Goal: Task Accomplishment & Management: Use online tool/utility

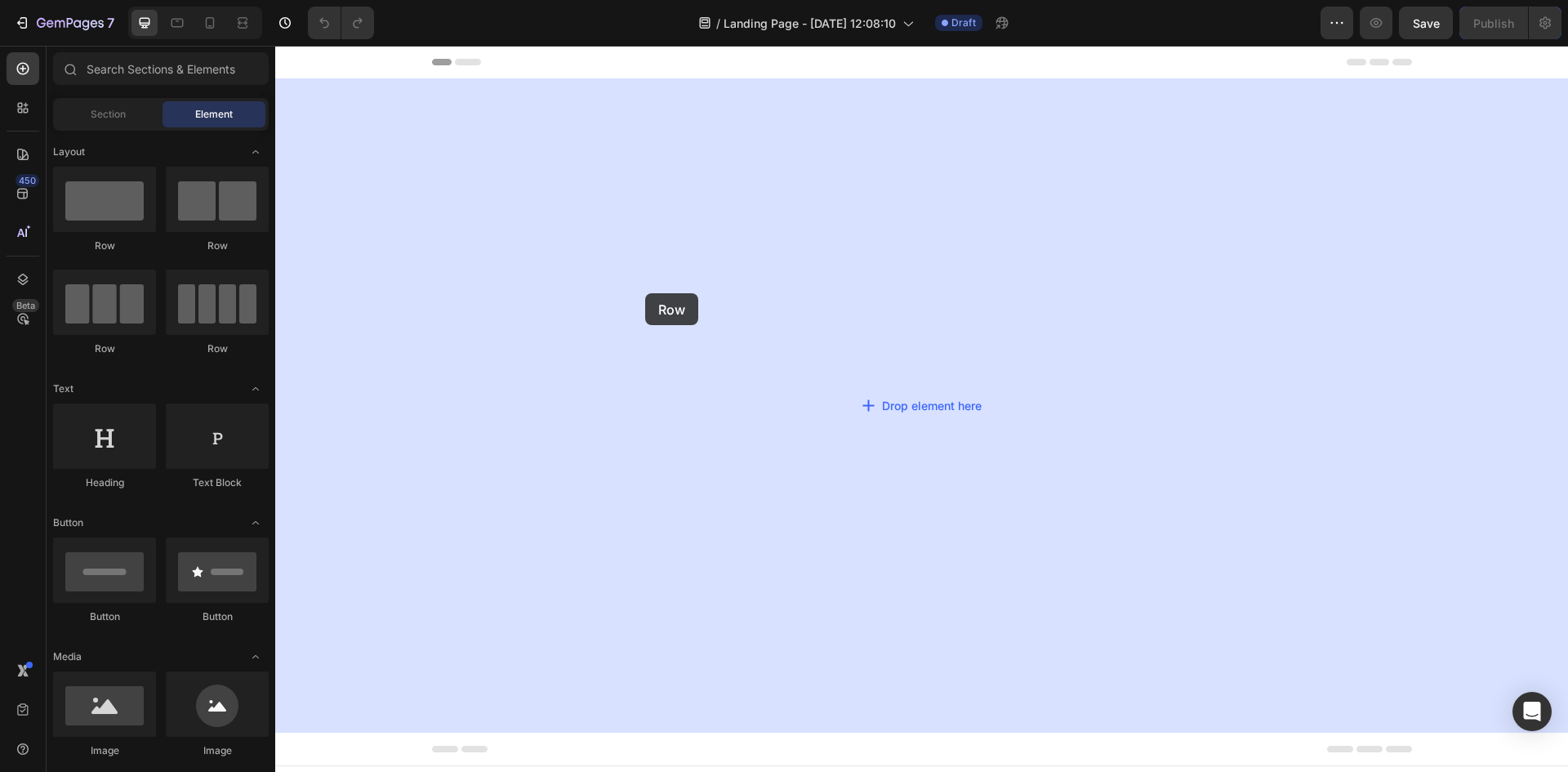
drag, startPoint x: 392, startPoint y: 264, endPoint x: 645, endPoint y: 294, distance: 254.8
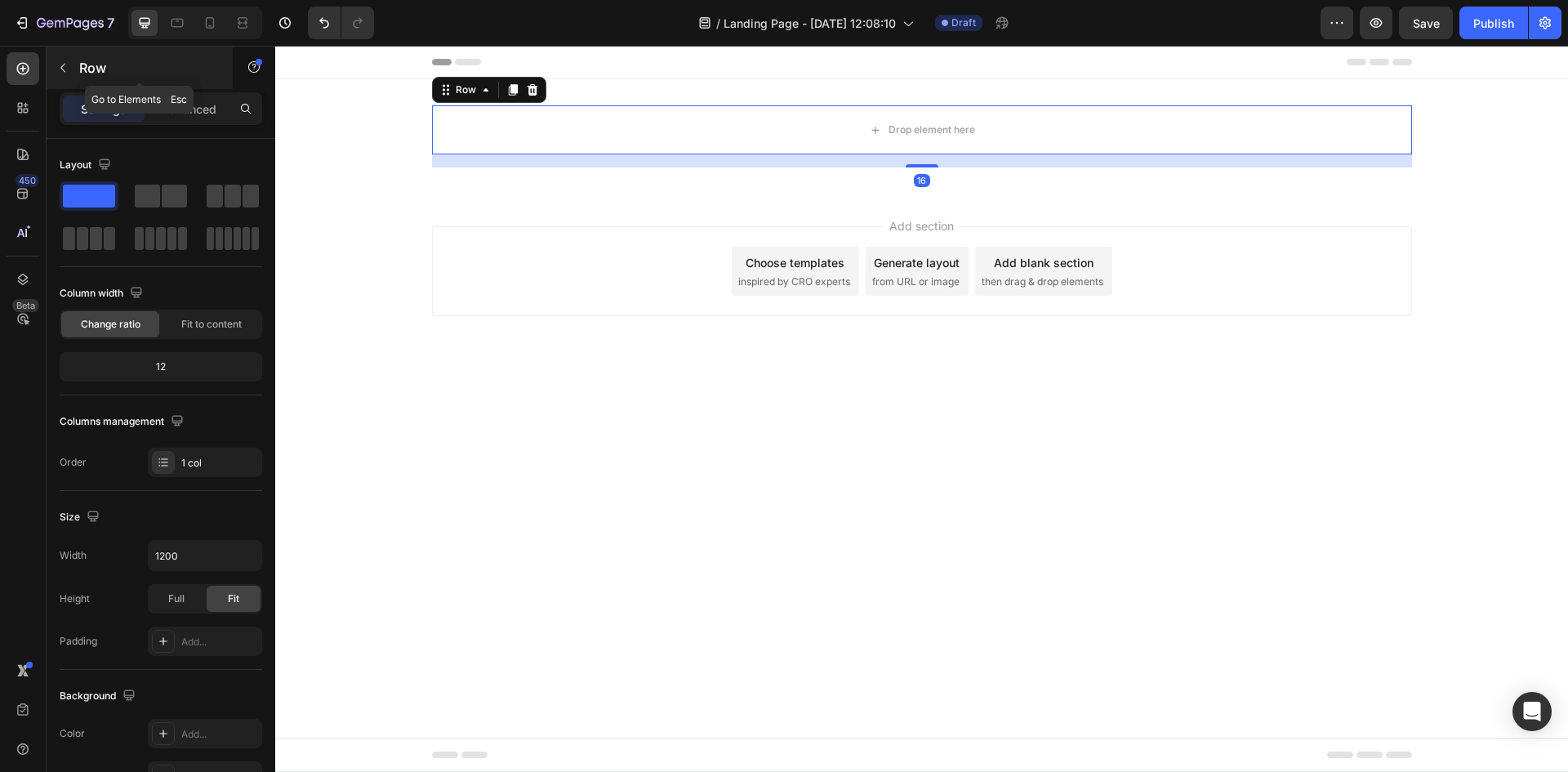
click at [67, 70] on icon "button" at bounding box center [63, 68] width 13 height 13
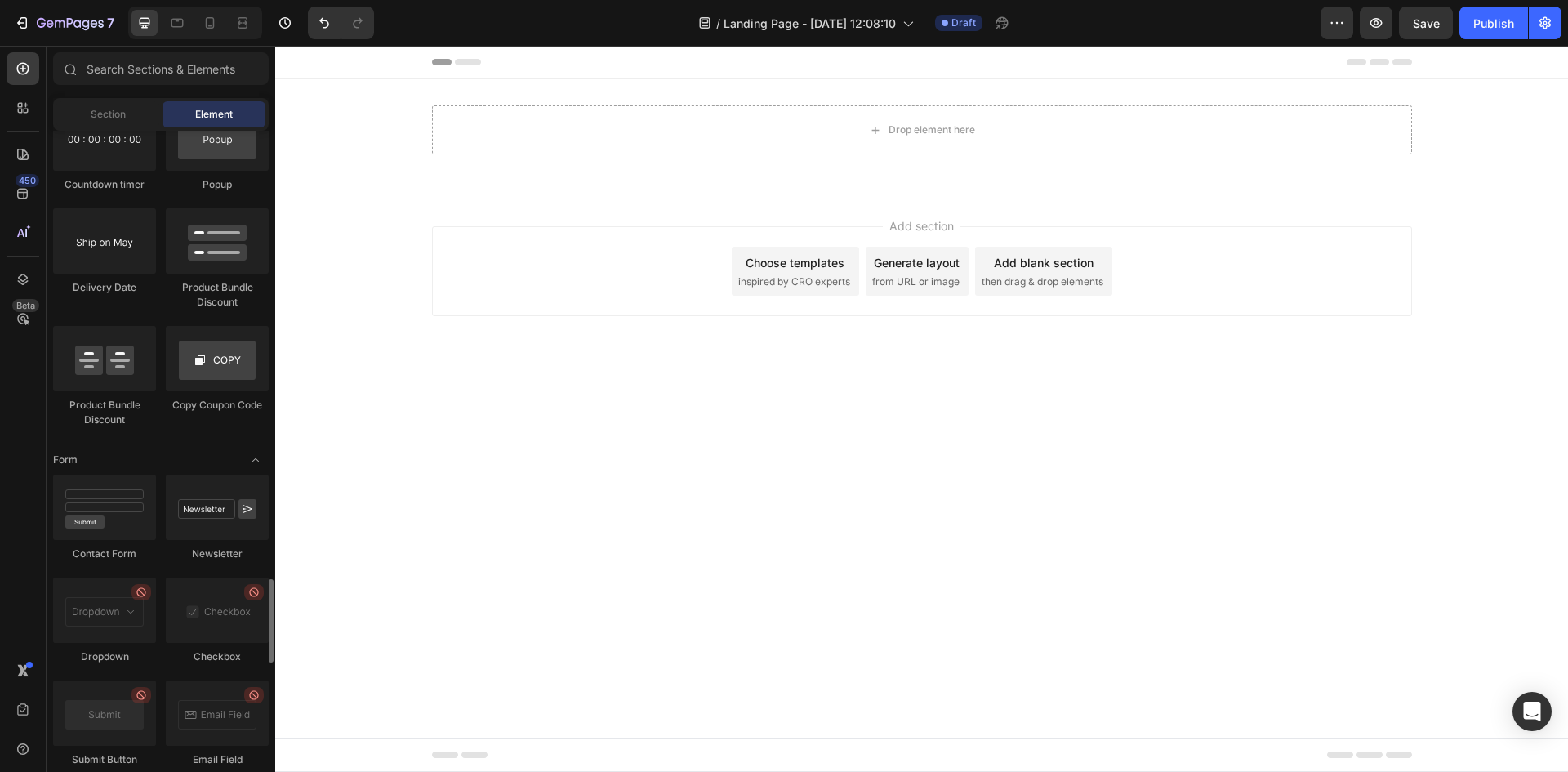
scroll to position [4202, 0]
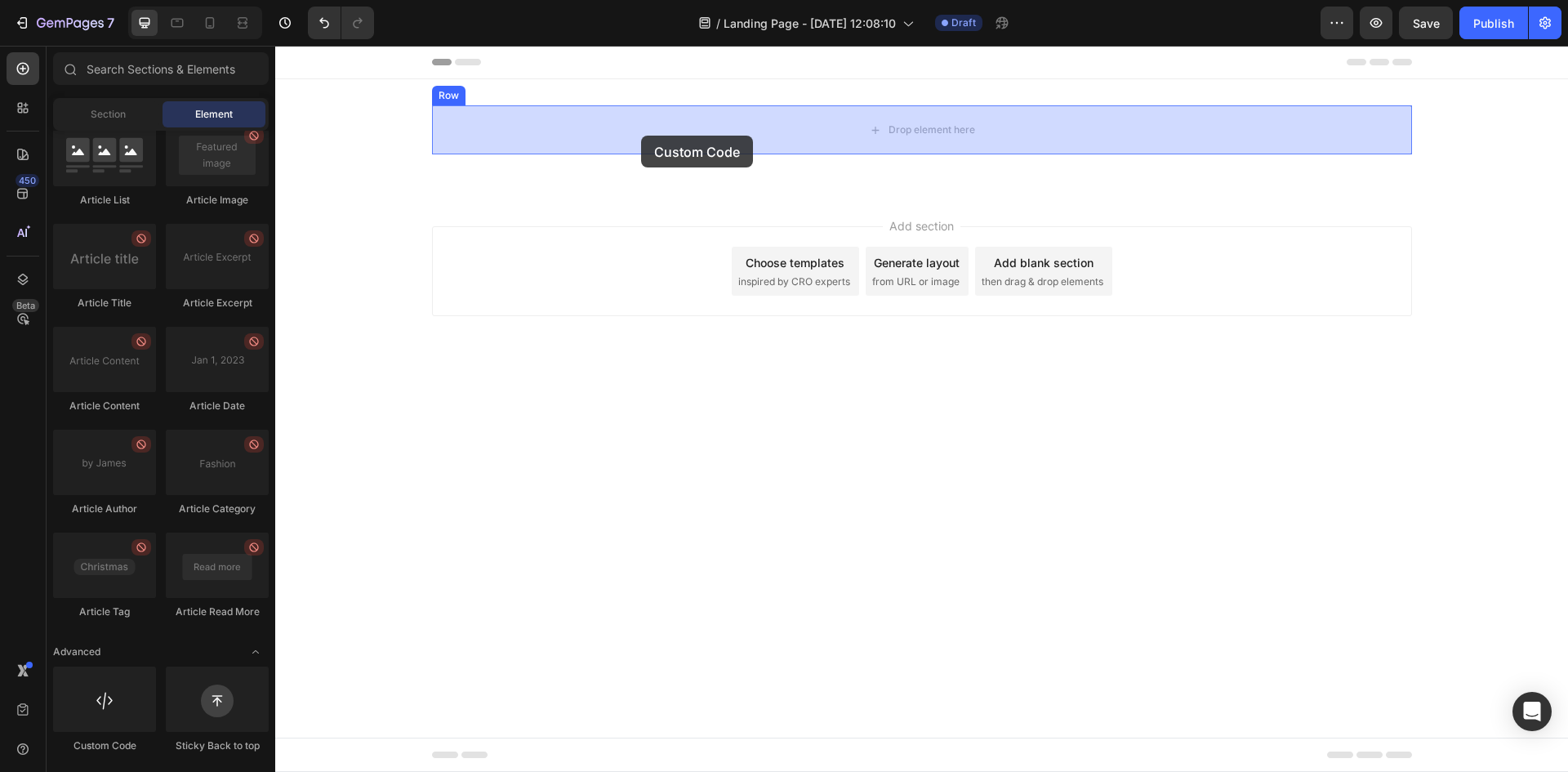
drag, startPoint x: 399, startPoint y: 736, endPoint x: 641, endPoint y: 135, distance: 647.9
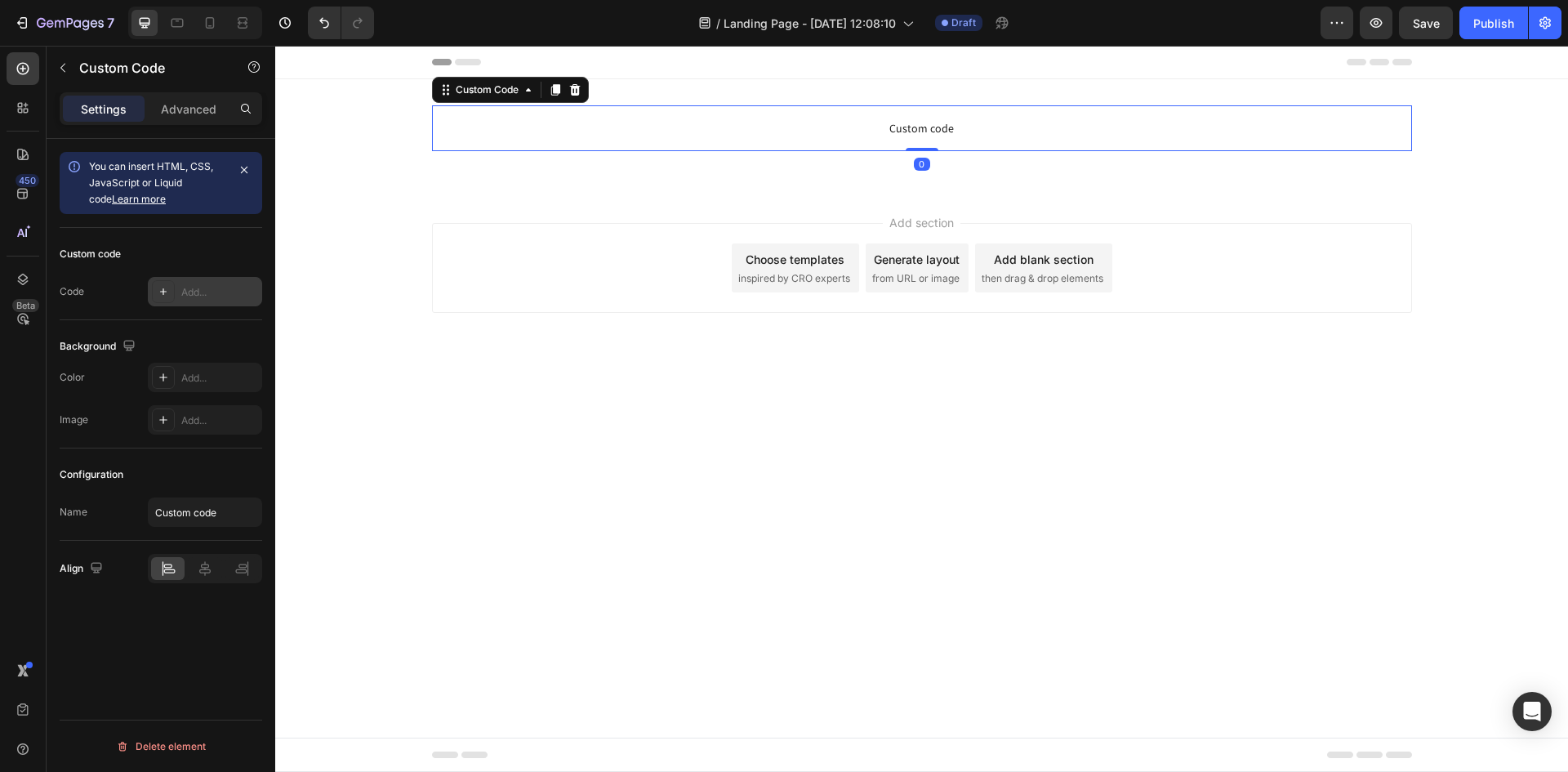
click at [204, 281] on div "Add..." at bounding box center [205, 292] width 115 height 30
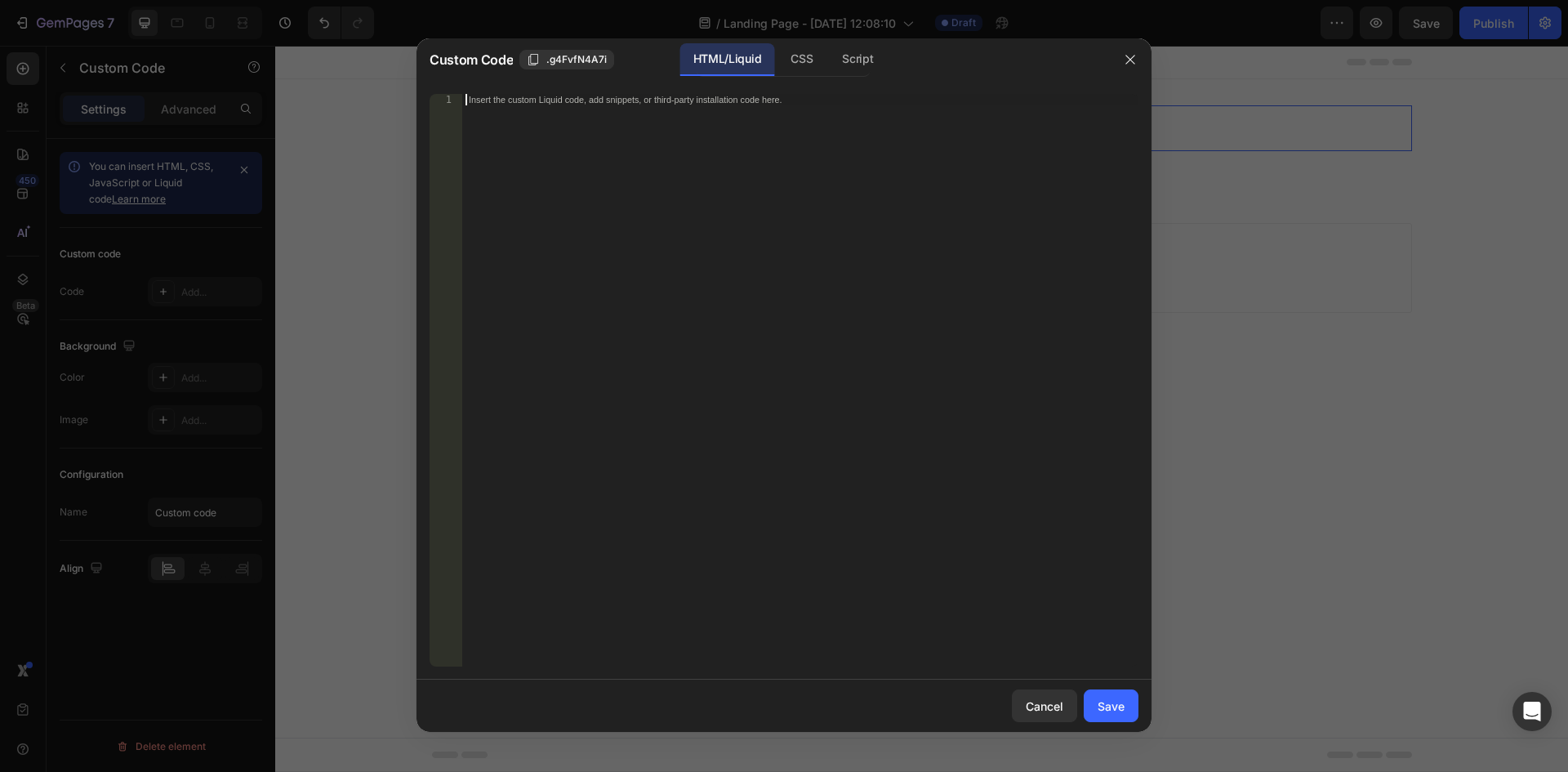
click at [540, 110] on div "Insert the custom Liquid code, add snippets, or third-party installation code h…" at bounding box center [800, 391] width 677 height 595
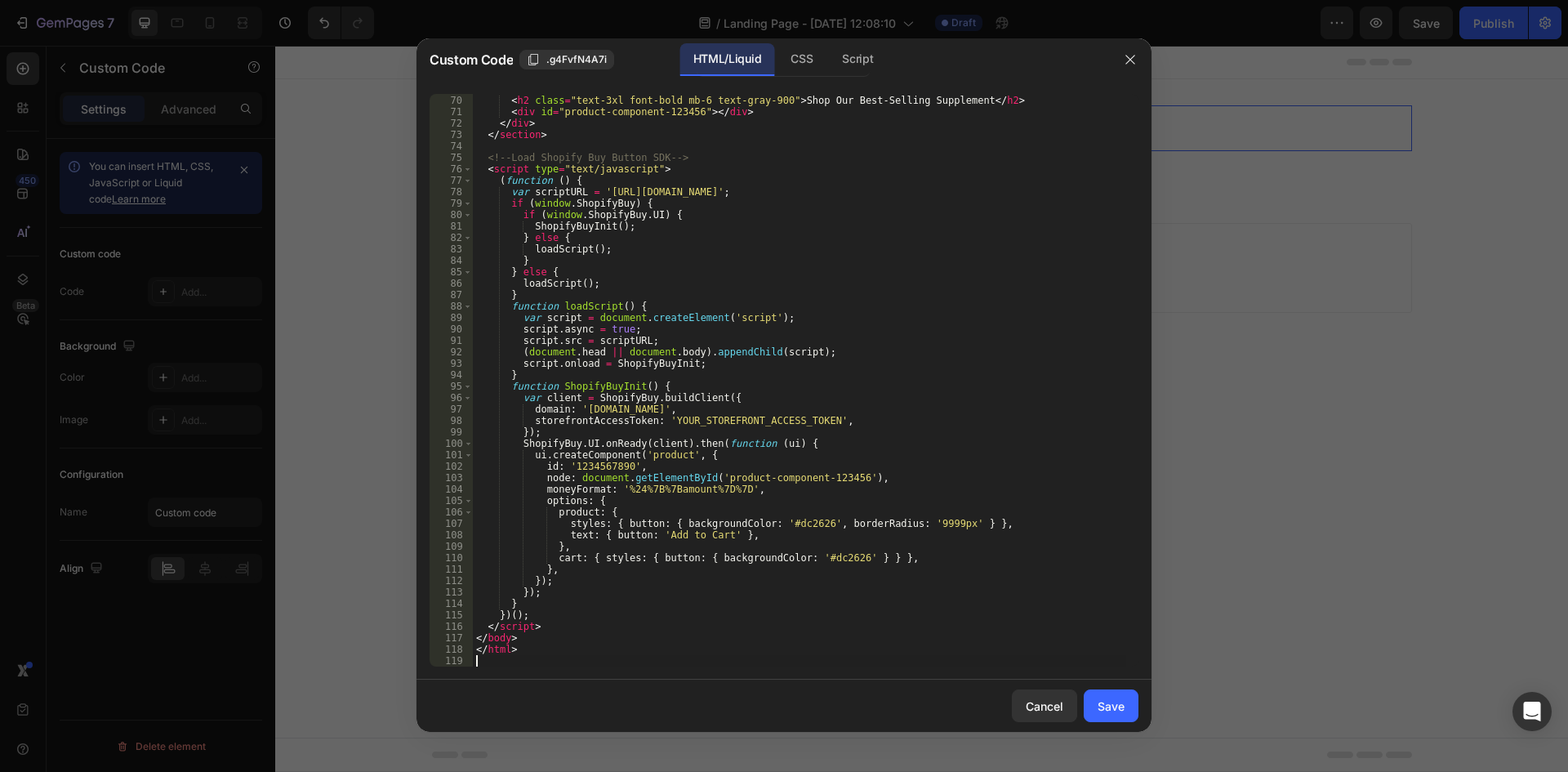
scroll to position [856, 0]
click at [1108, 704] on div "Save" at bounding box center [1111, 706] width 27 height 17
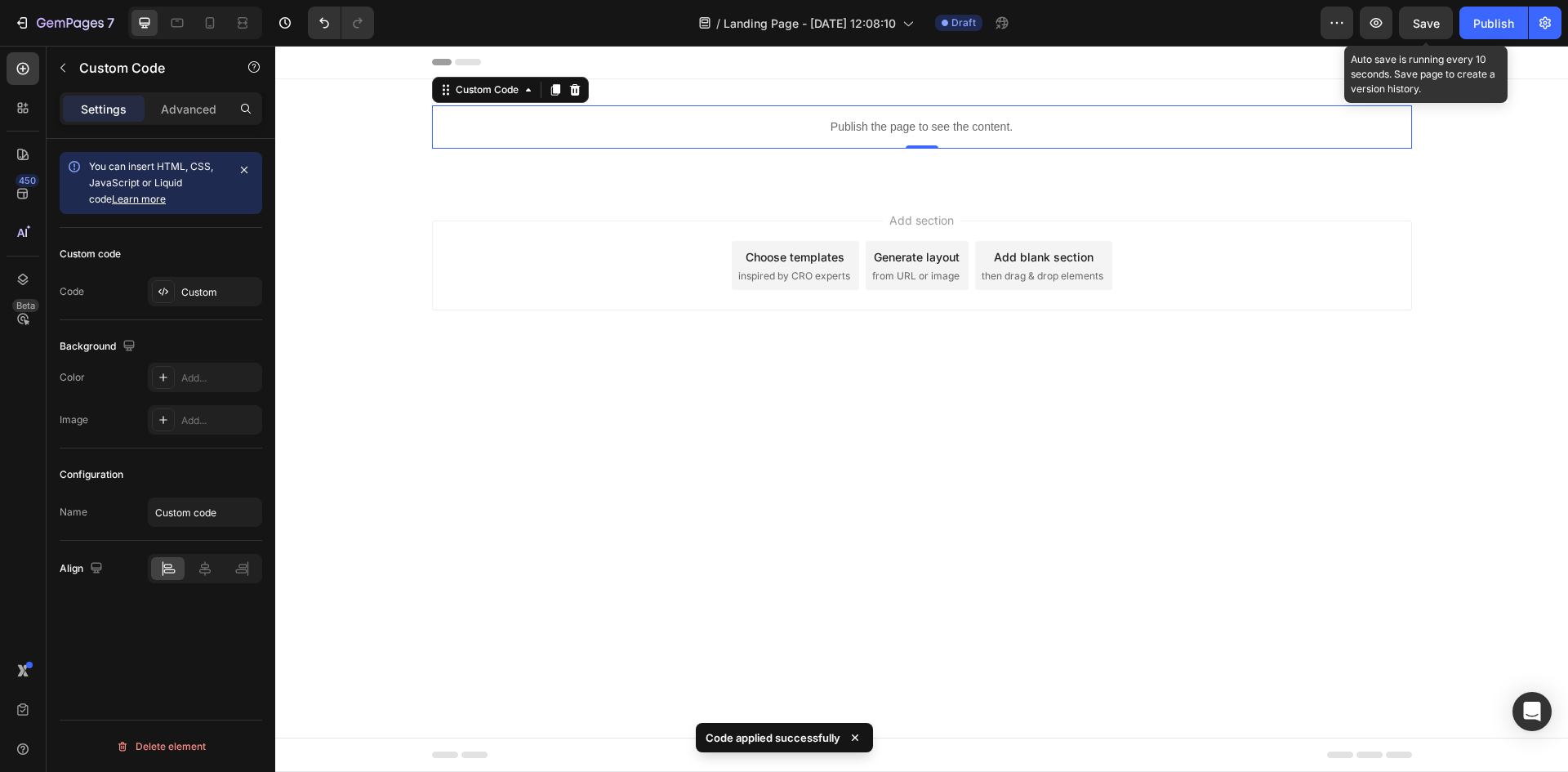
click at [1433, 25] on span "Save" at bounding box center [1426, 23] width 27 height 14
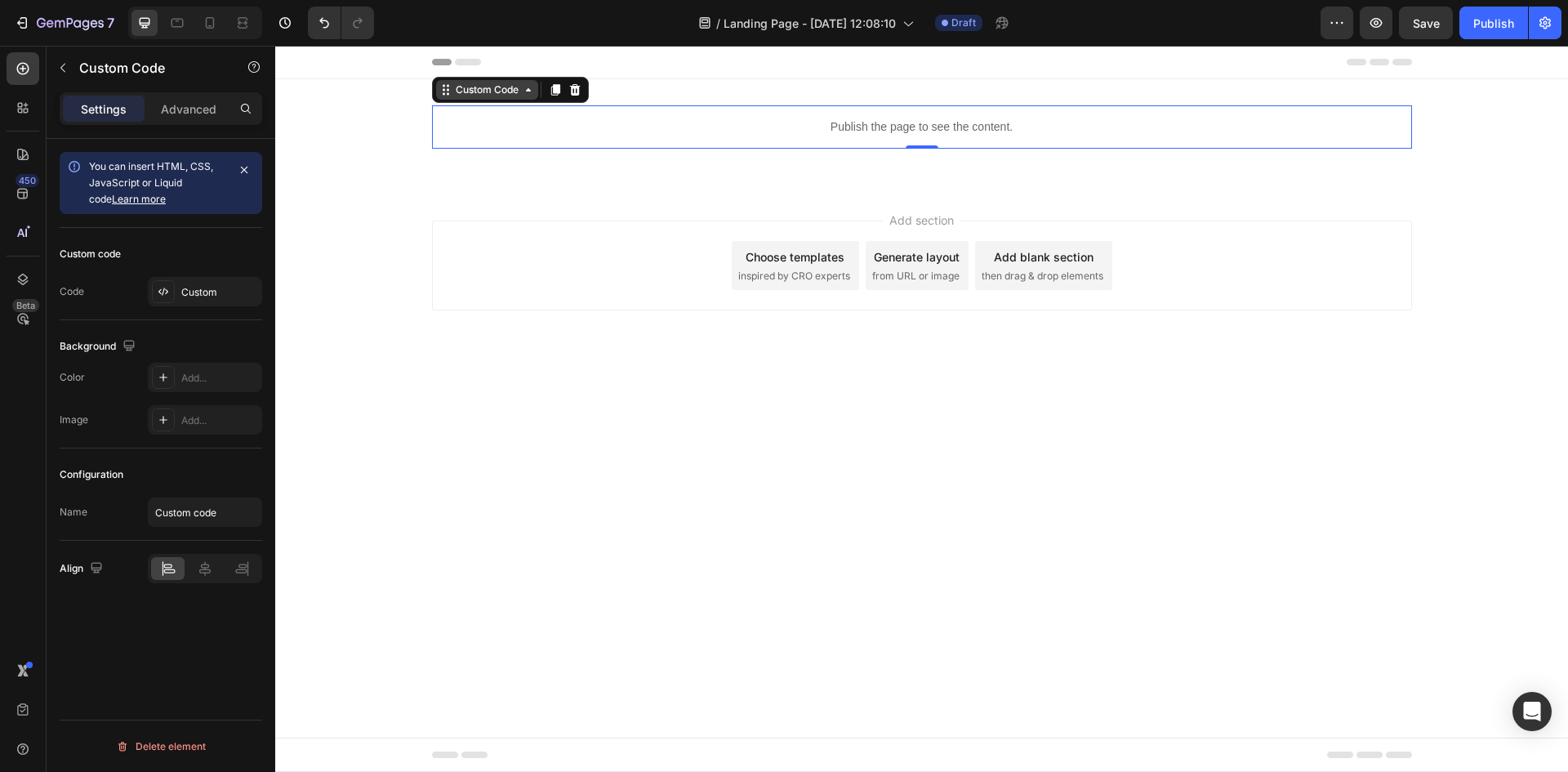
click at [535, 96] on icon at bounding box center [528, 89] width 13 height 13
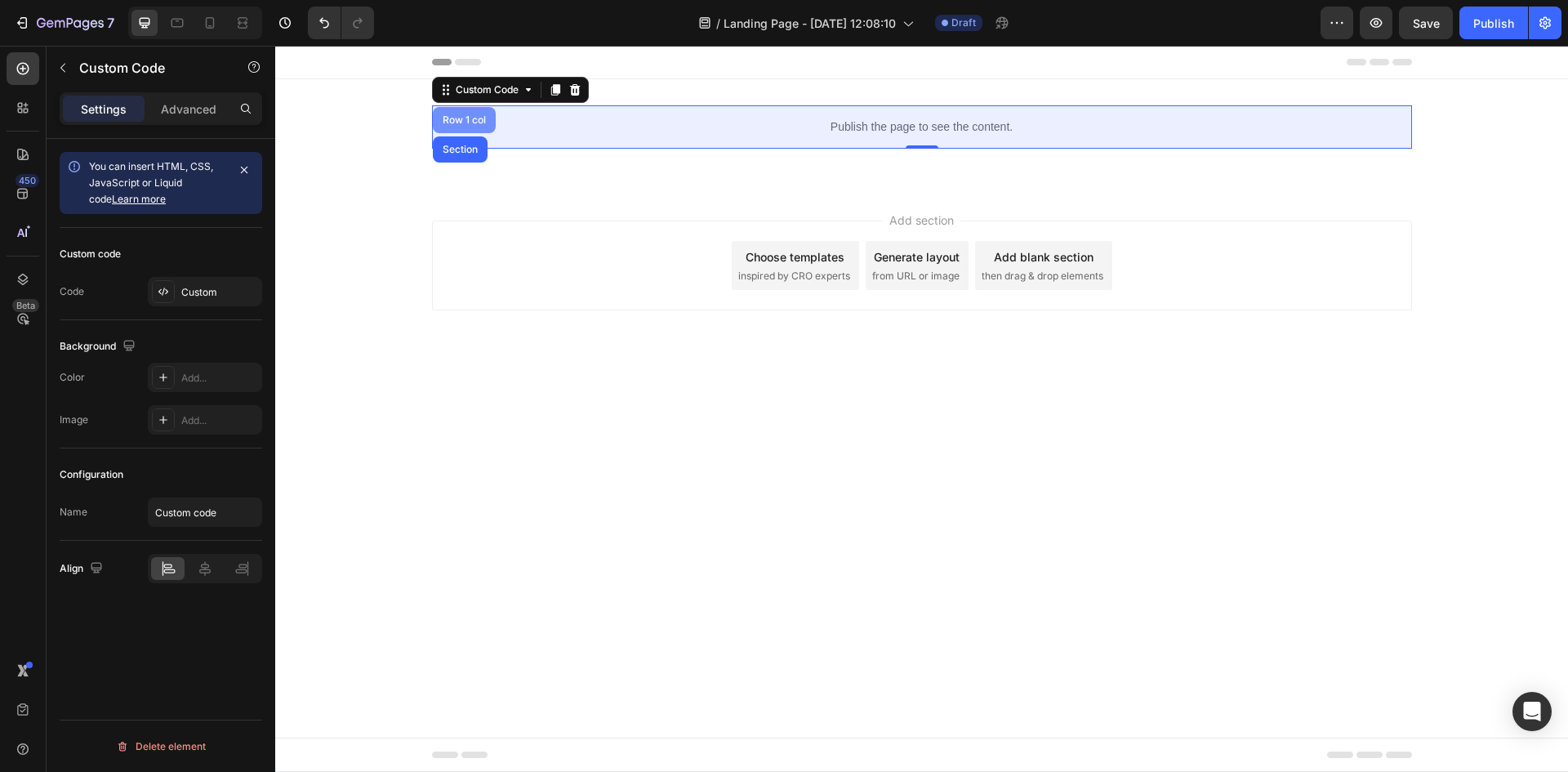
click at [466, 123] on div "Row 1 col" at bounding box center [464, 120] width 50 height 10
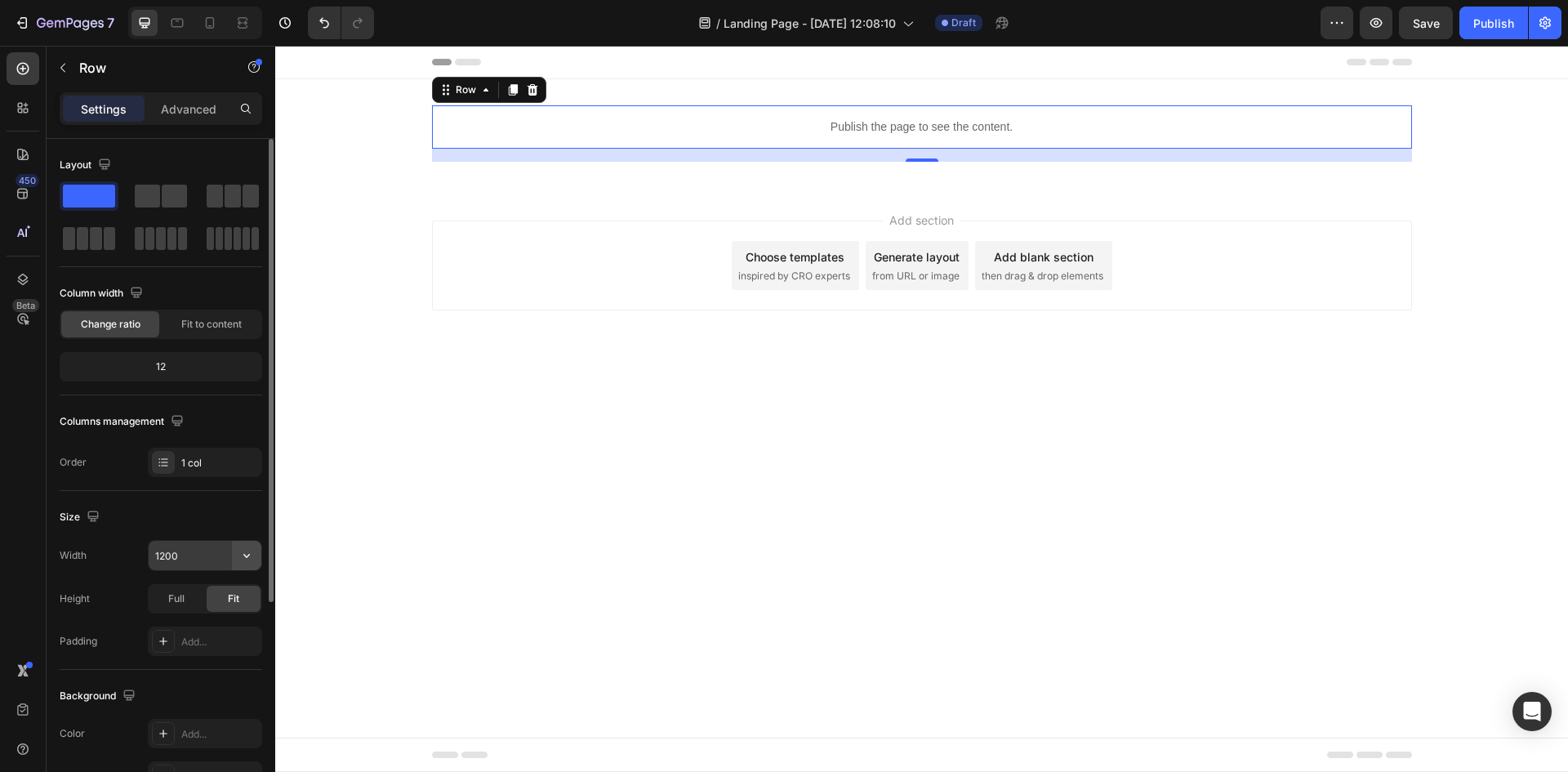
click at [253, 546] on button "button" at bounding box center [247, 555] width 30 height 30
click at [213, 631] on p "Full 100%" at bounding box center [201, 628] width 93 height 15
type input "100%"
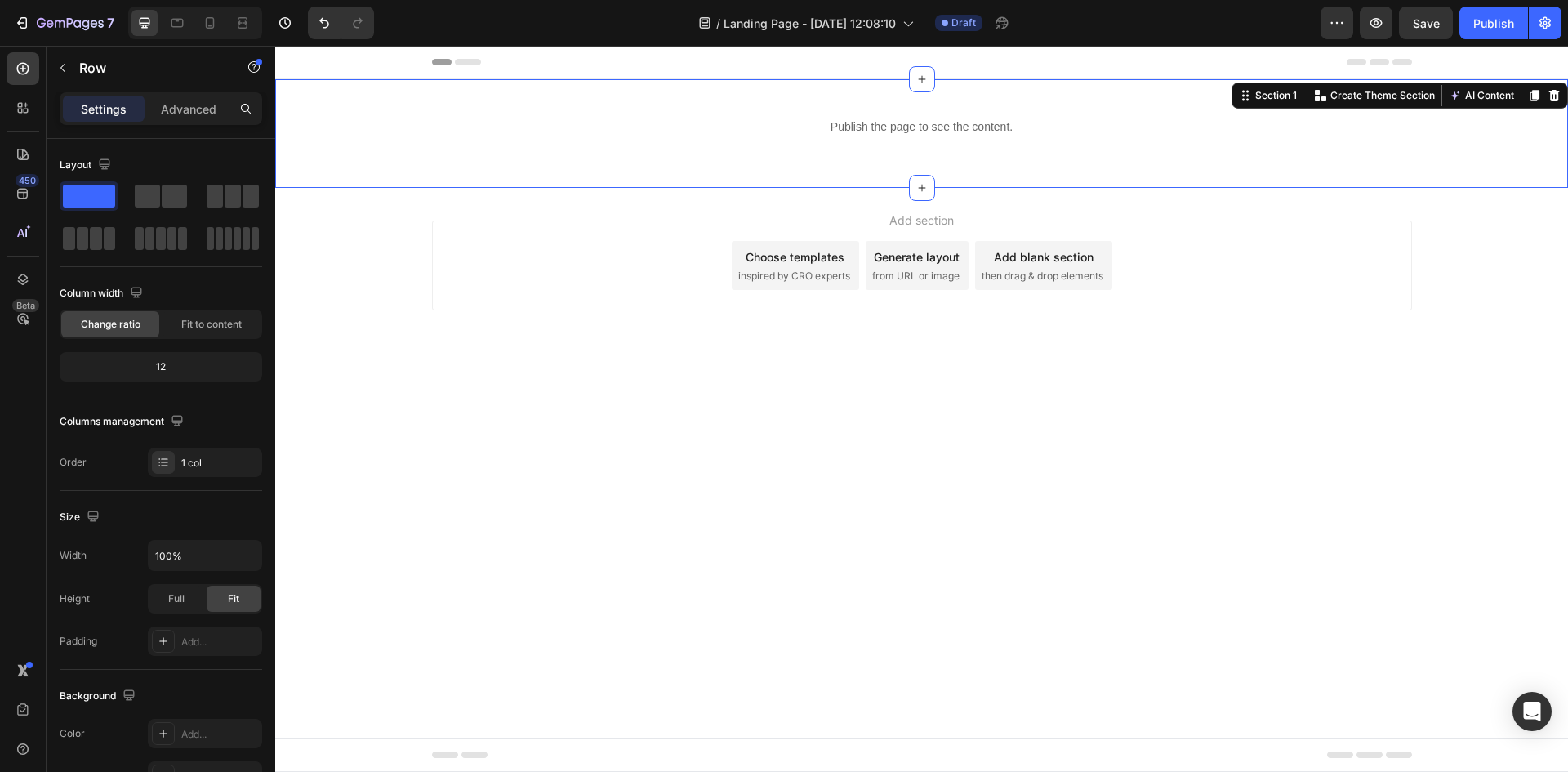
click at [472, 96] on div "Publish the page to see the content. Custom Code Row Section 1 You can create r…" at bounding box center [922, 133] width 1293 height 109
click at [196, 112] on p "Advanced" at bounding box center [189, 109] width 56 height 17
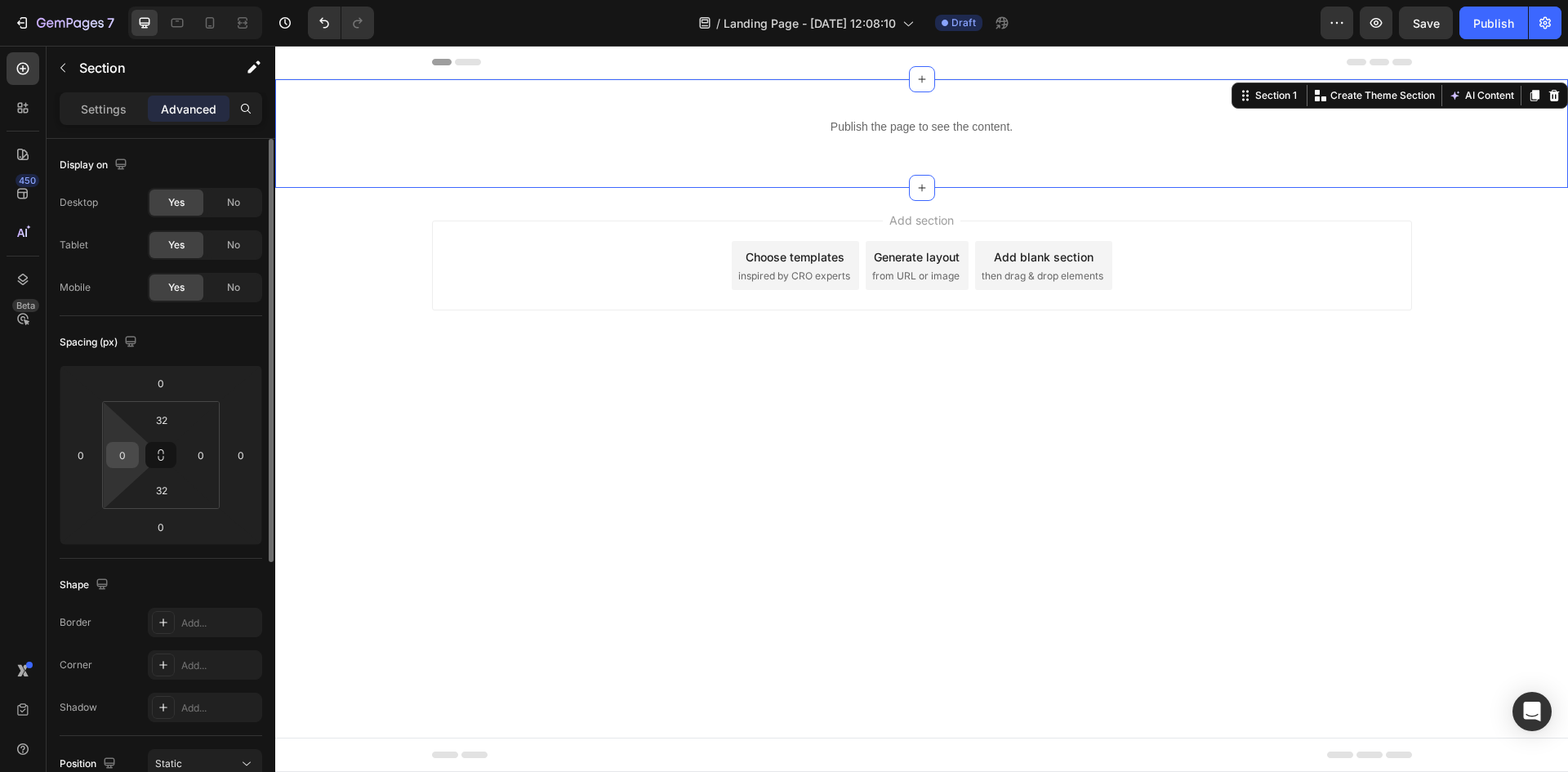
click at [120, 458] on input "0" at bounding box center [122, 455] width 24 height 24
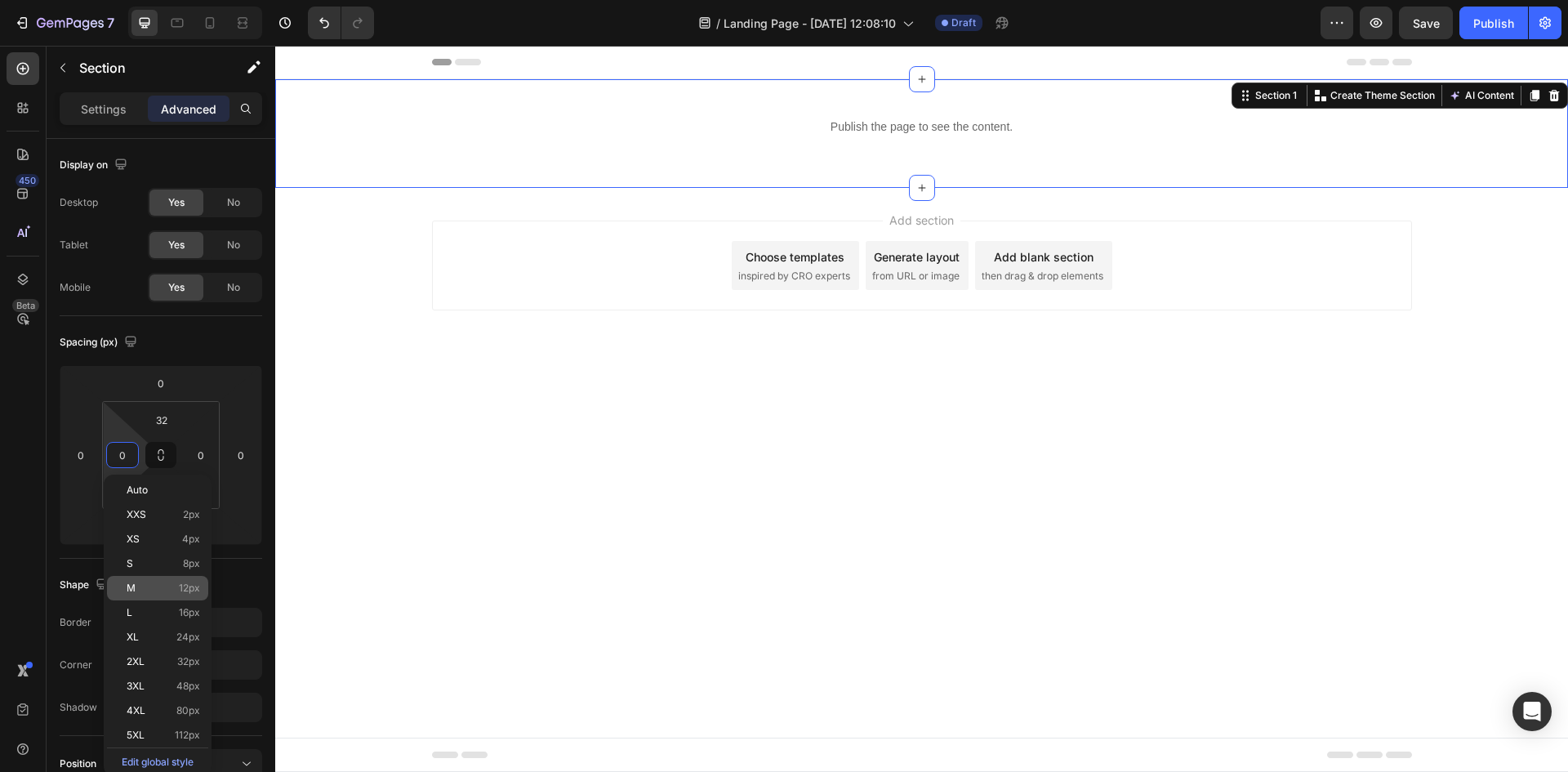
click at [168, 579] on div "M 12px" at bounding box center [157, 588] width 102 height 24
type input "12"
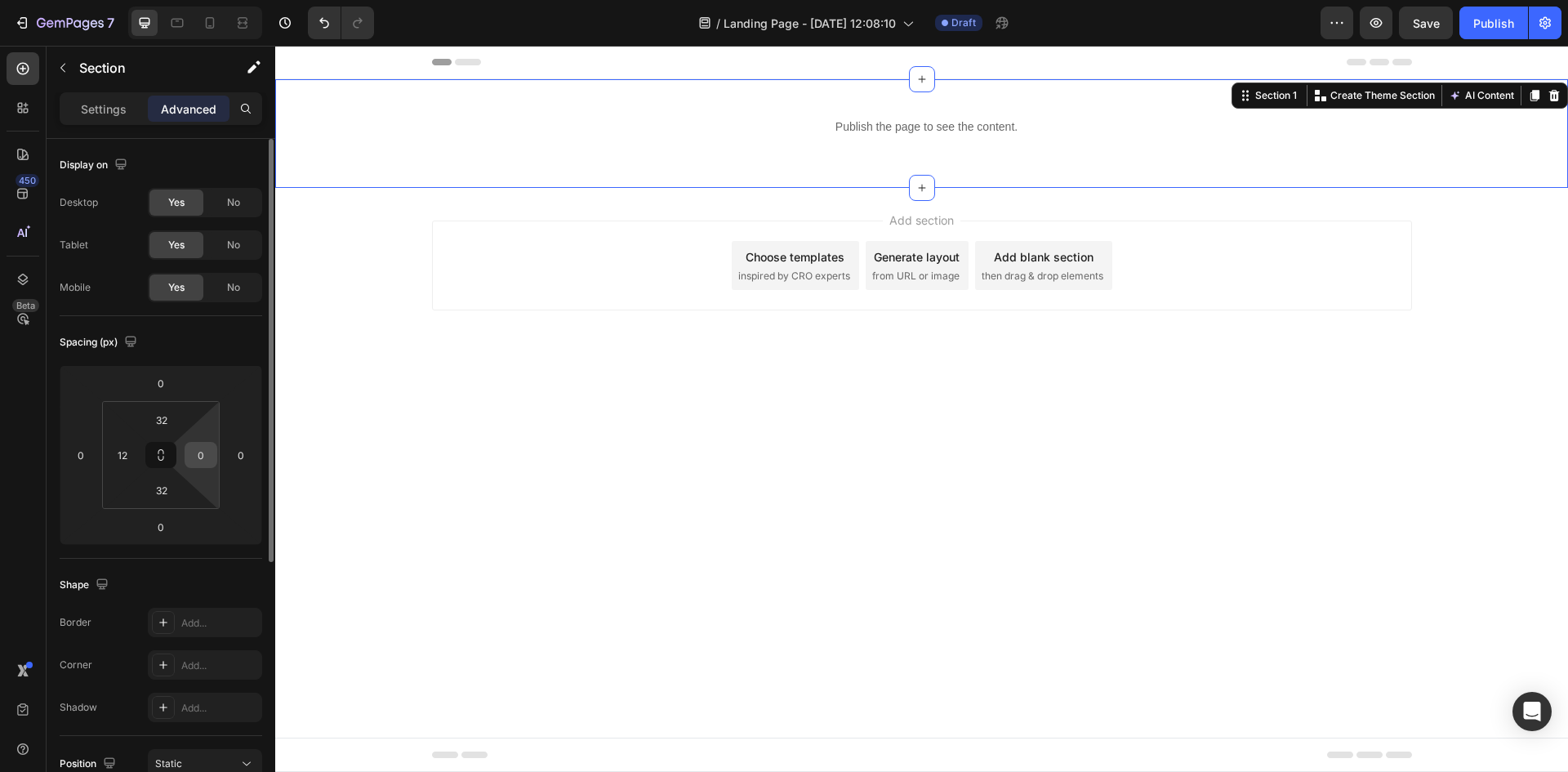
click at [204, 454] on input "0" at bounding box center [201, 455] width 24 height 24
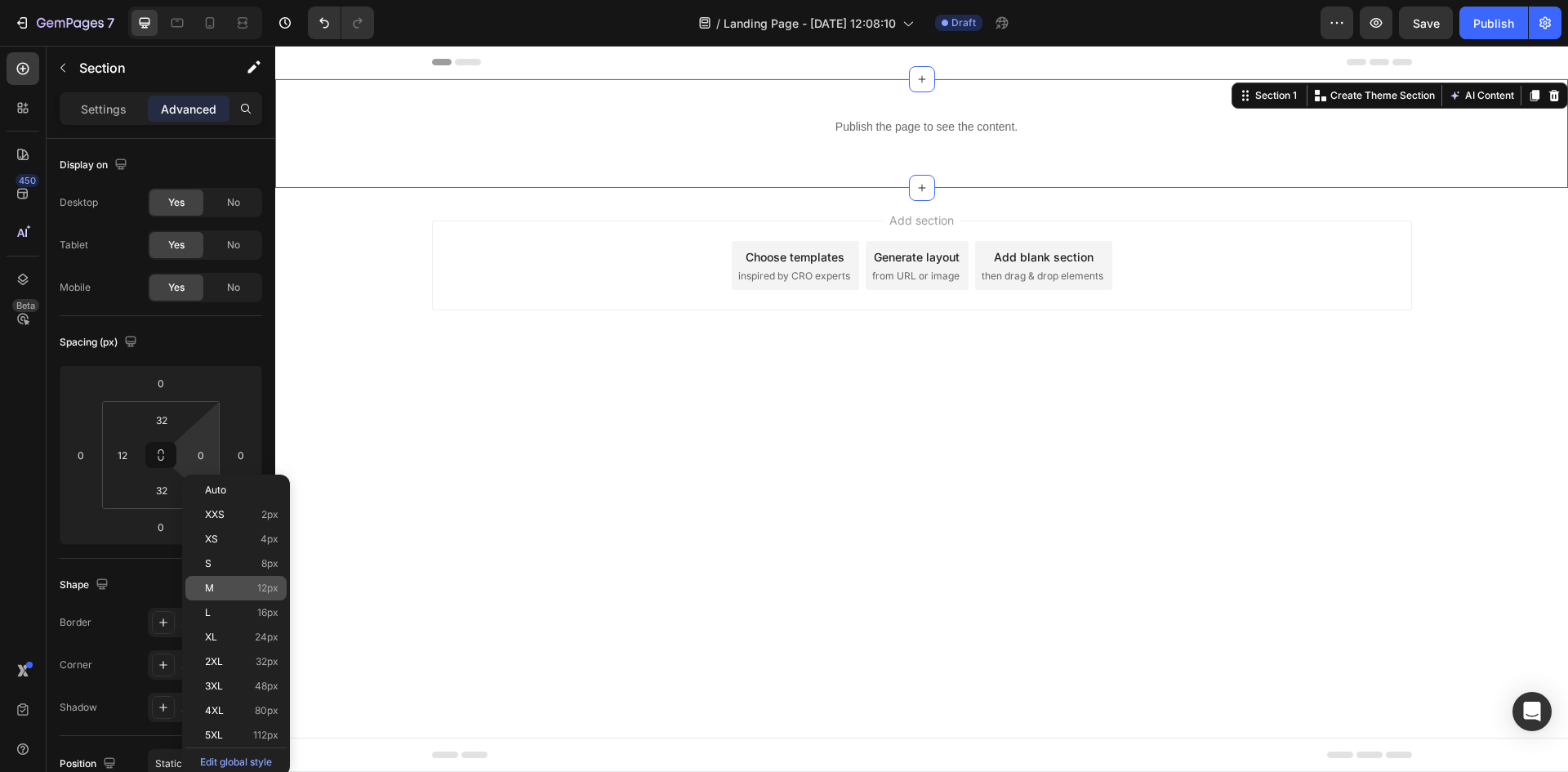
click at [229, 583] on p "M 12px" at bounding box center [241, 587] width 74 height 11
type input "12"
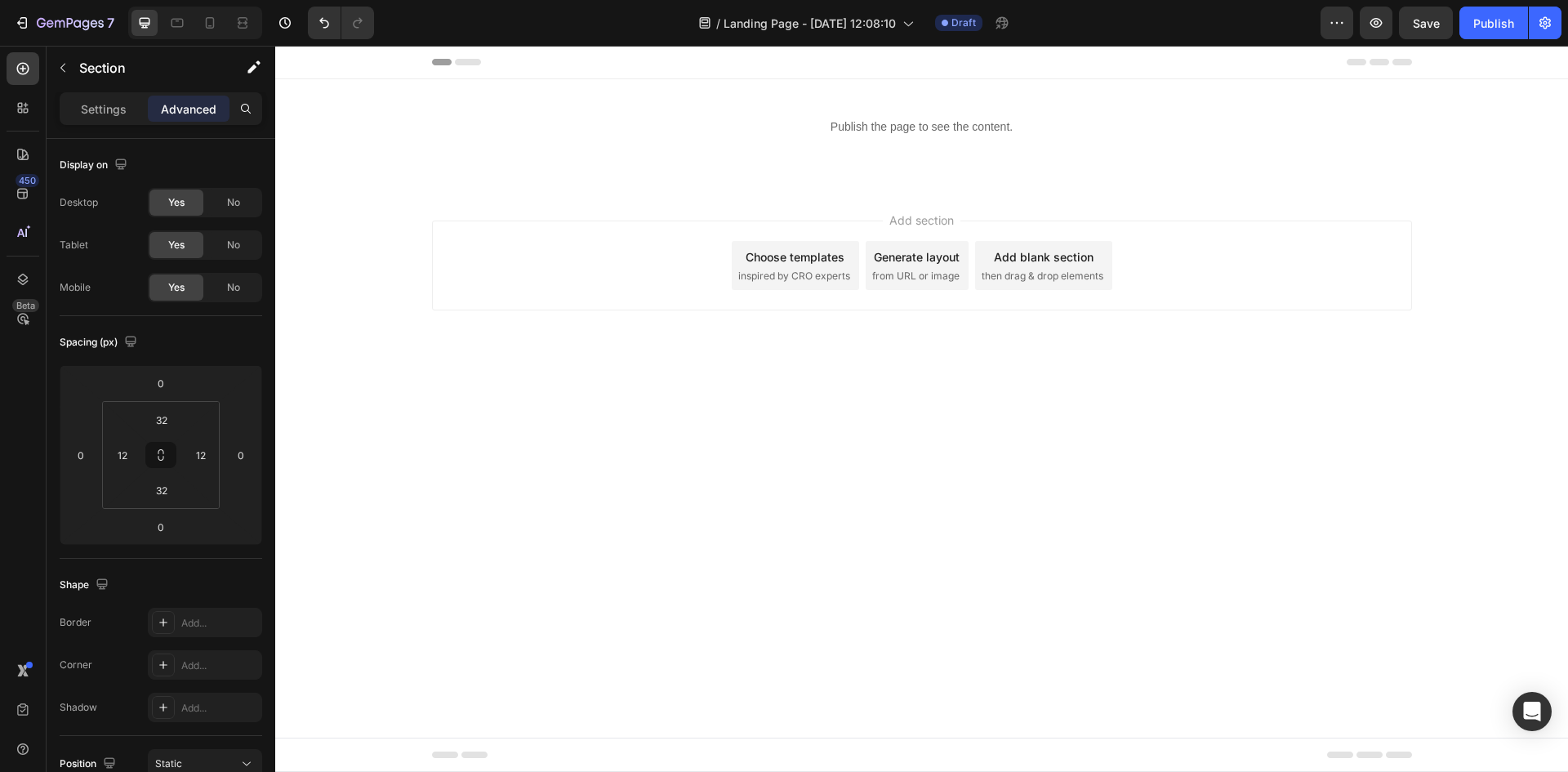
click at [546, 537] on body "Header Publish the page to see the content. Custom Code Row Section 1 Root Star…" at bounding box center [922, 409] width 1293 height 726
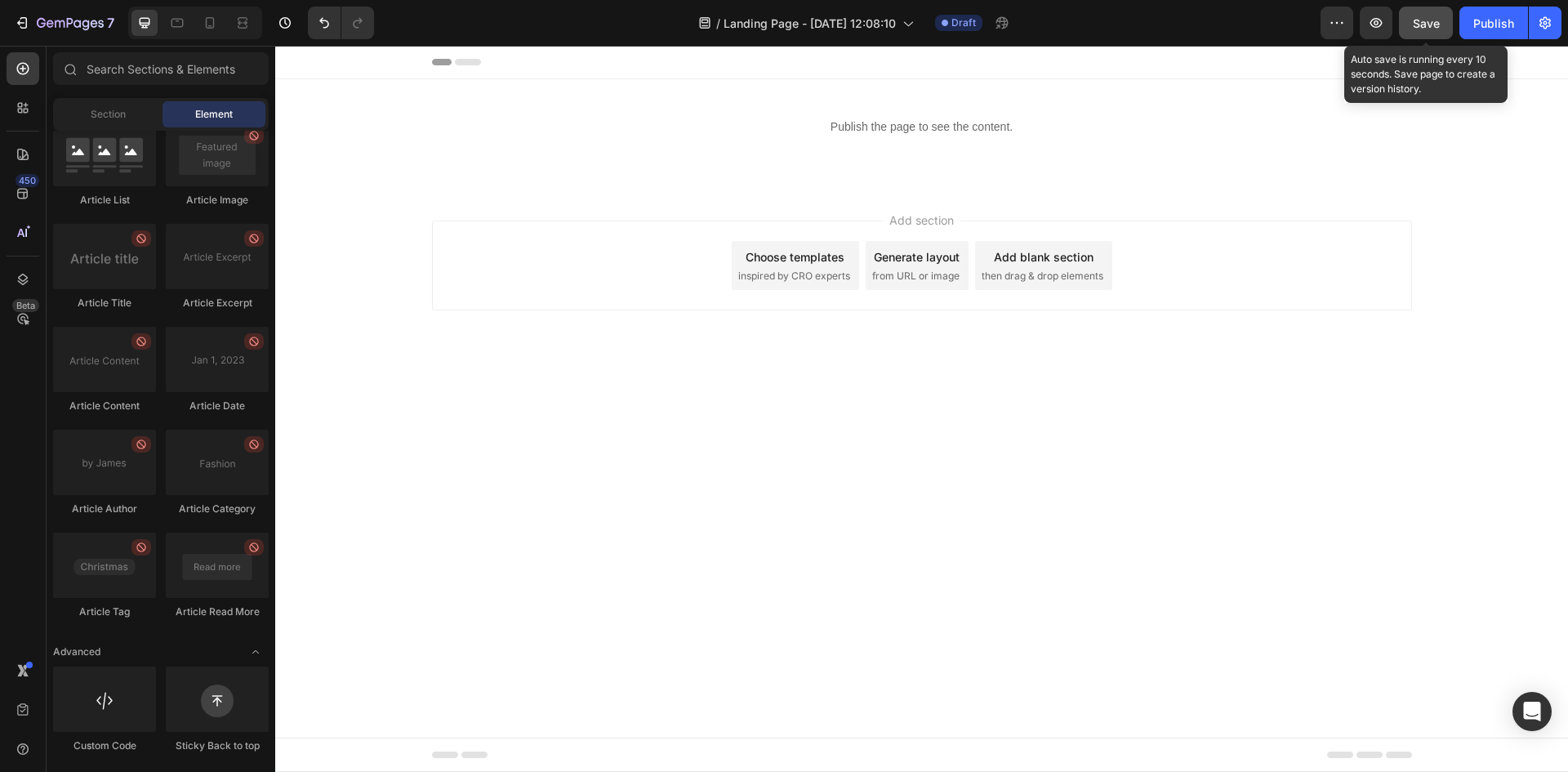
click at [1413, 23] on span "Save" at bounding box center [1426, 23] width 27 height 14
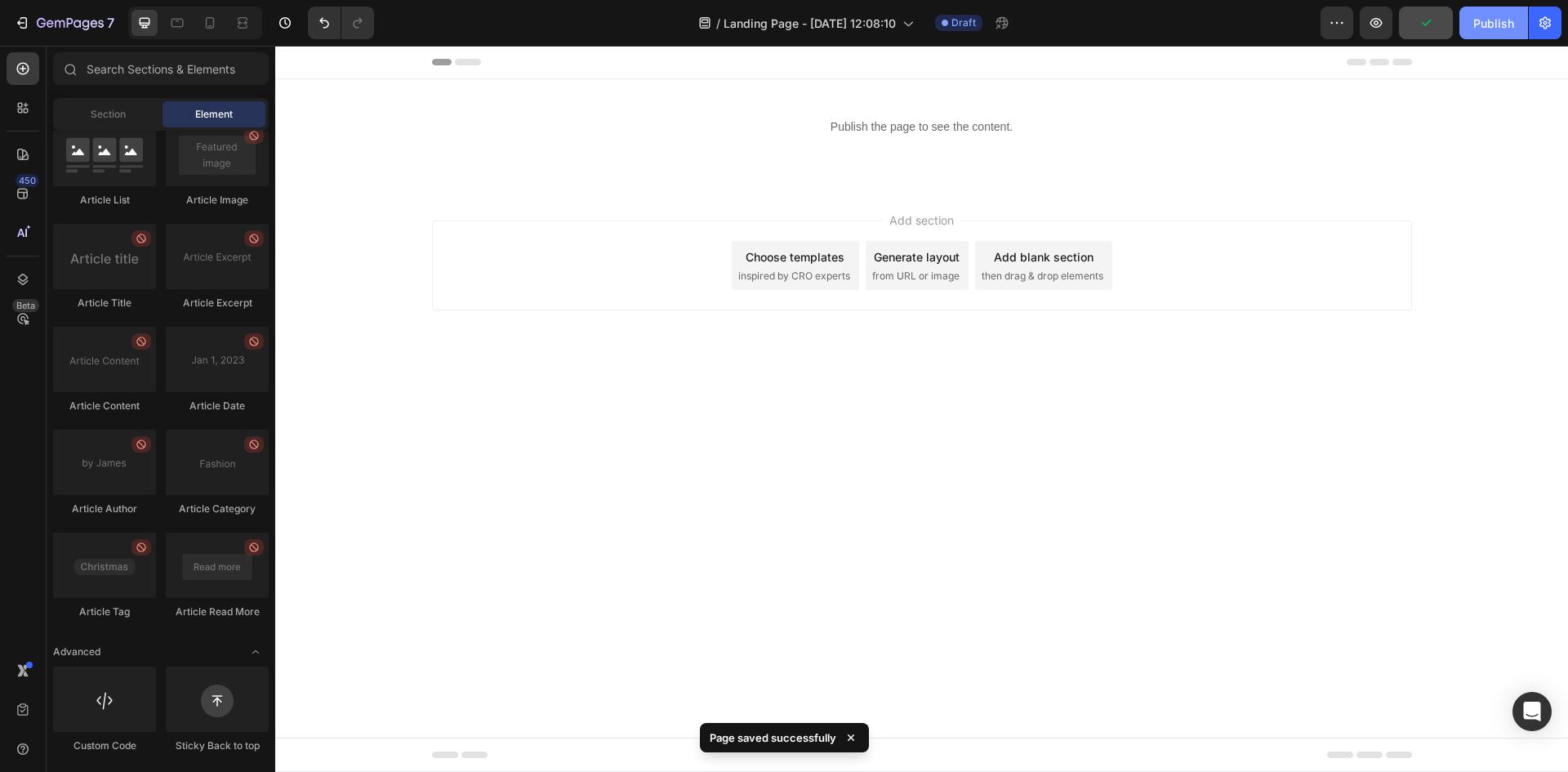
click at [1480, 26] on div "Publish" at bounding box center [1493, 23] width 41 height 17
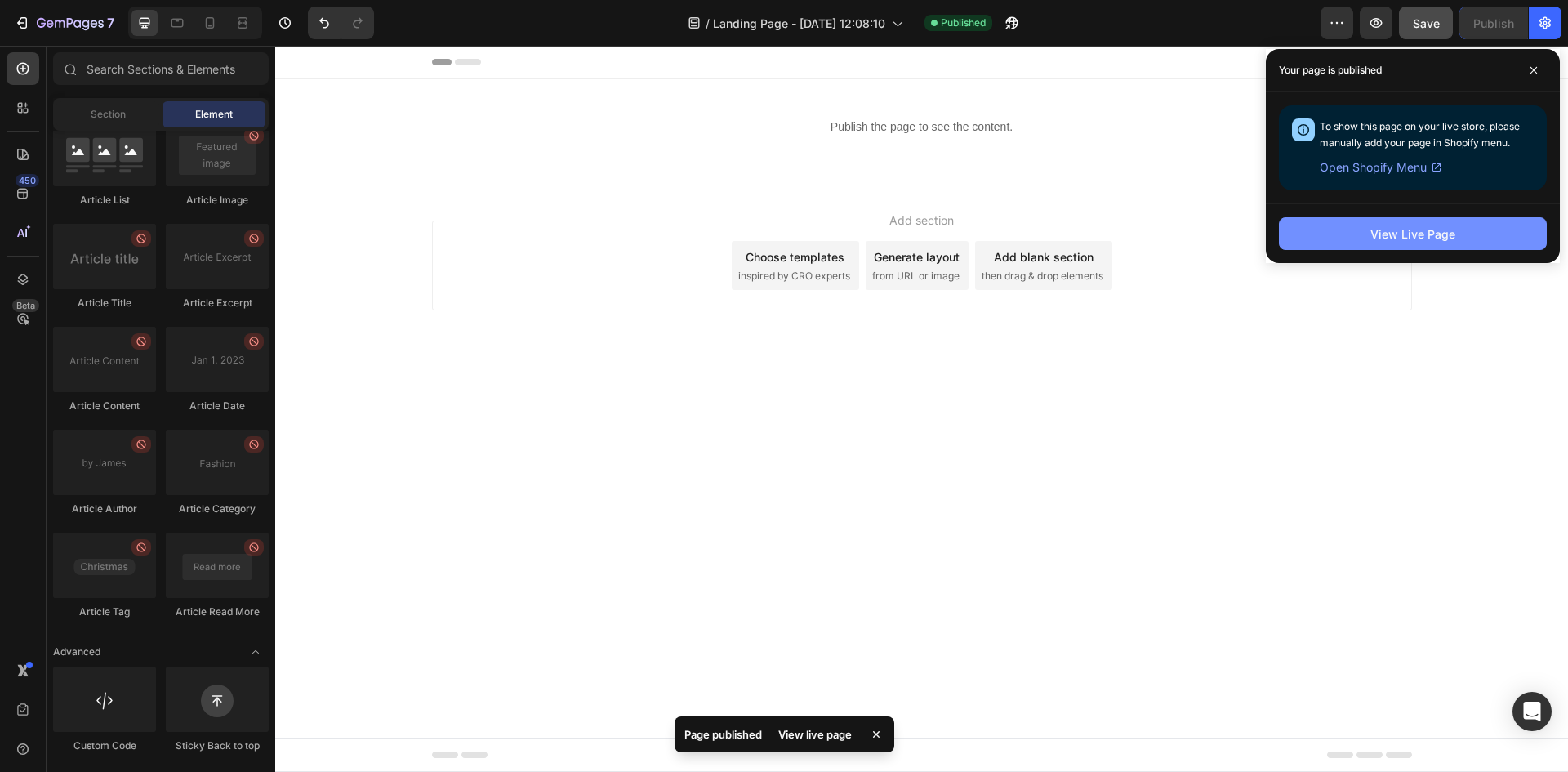
click at [1467, 247] on button "View Live Page" at bounding box center [1413, 234] width 268 height 33
